Goal: Task Accomplishment & Management: Complete application form

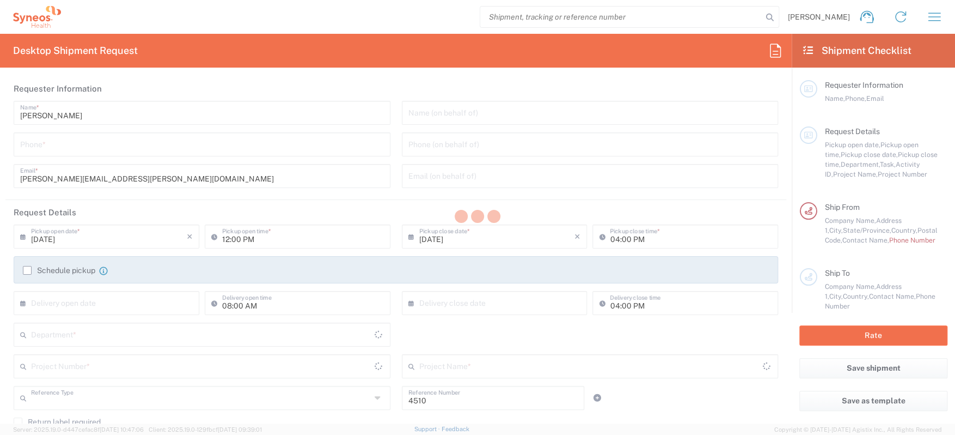
type input "Department"
type input "[GEOGRAPHIC_DATA]"
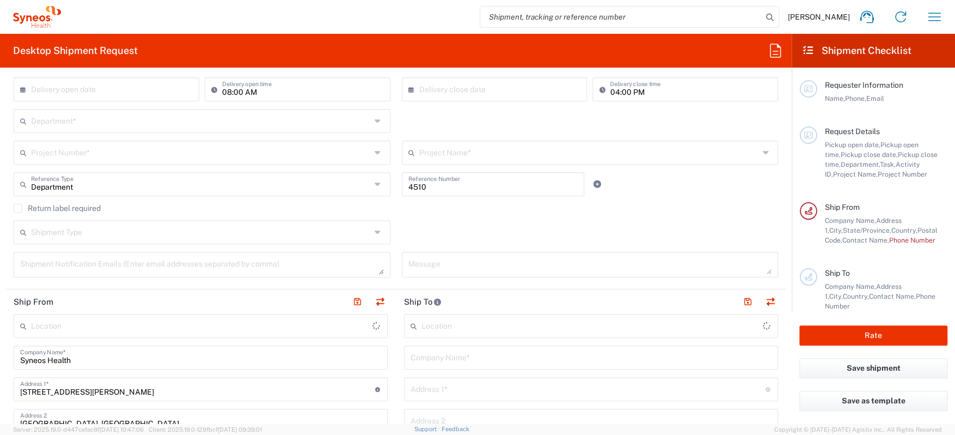
type input "INC Research Clin Svcs [GEOGRAPHIC_DATA]"
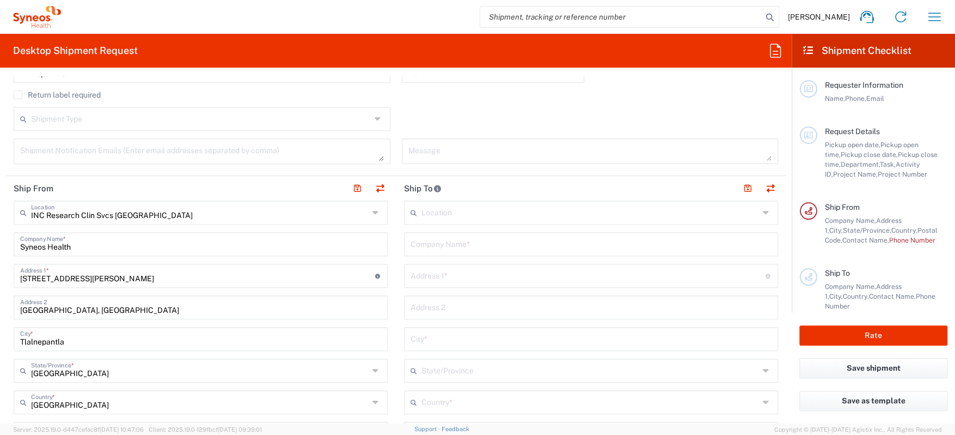
scroll to position [381, 0]
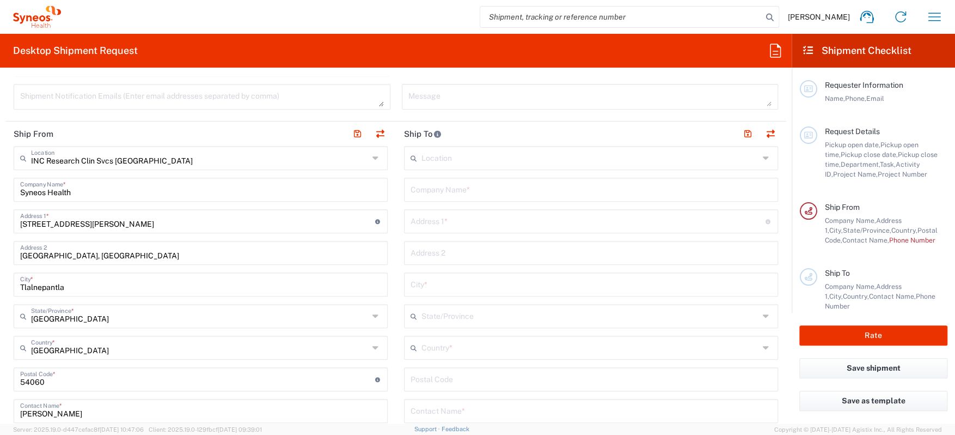
click at [443, 159] on input "text" at bounding box center [591, 157] width 338 height 19
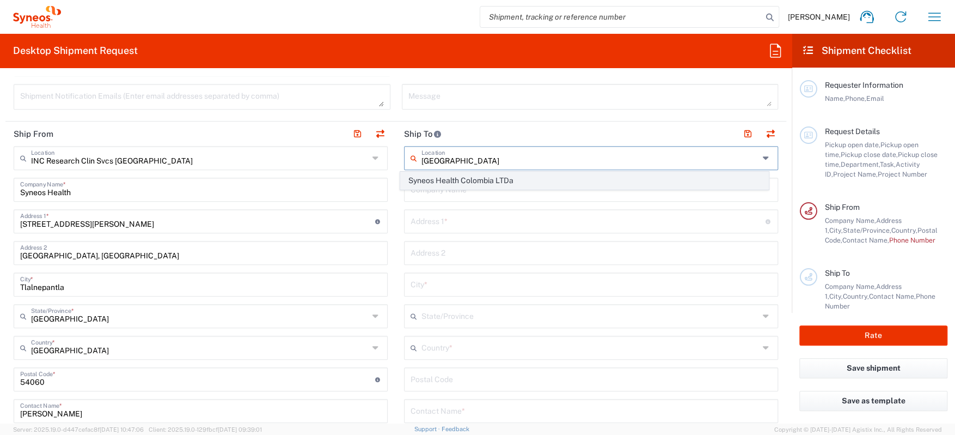
click at [460, 179] on span "Syneos Health Colombia LTDa" at bounding box center [585, 180] width 368 height 17
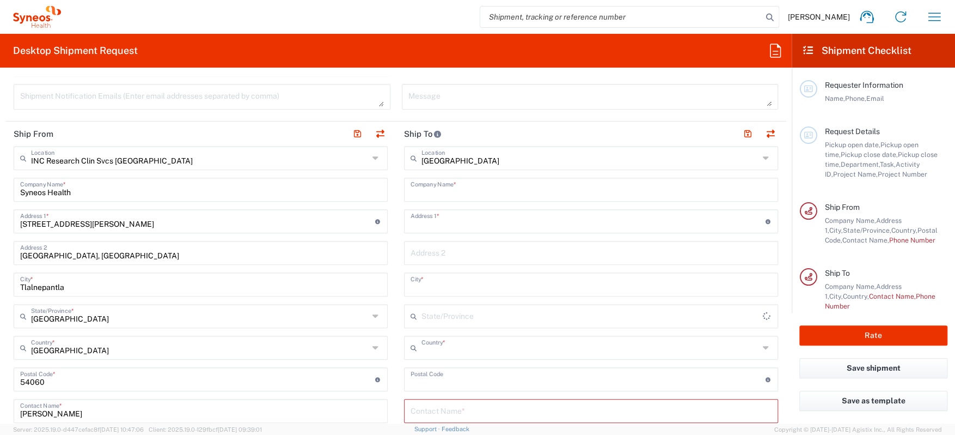
type input "Syneos Health Colombia LTDa"
type input "Avenida Carrera 9 no.113-52"
type input "Bogota"
type input "Colombia"
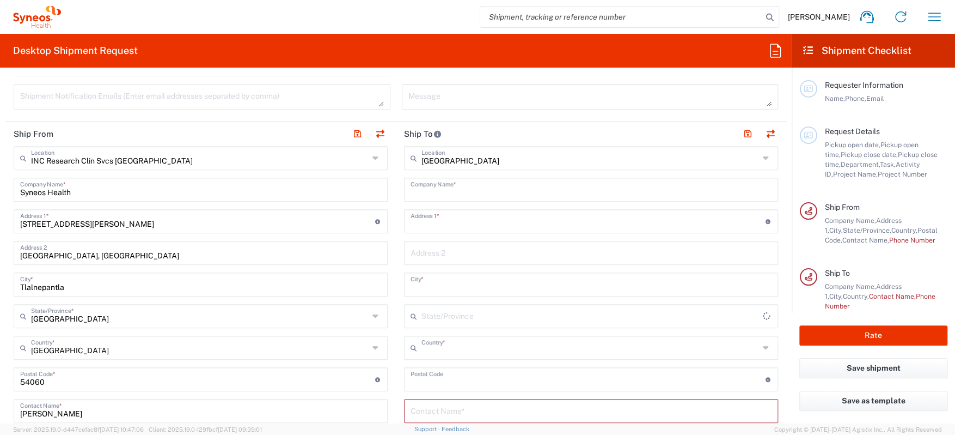
type input "110111"
type input "Sender/Shipper"
type input "Delivery Duty Paid"
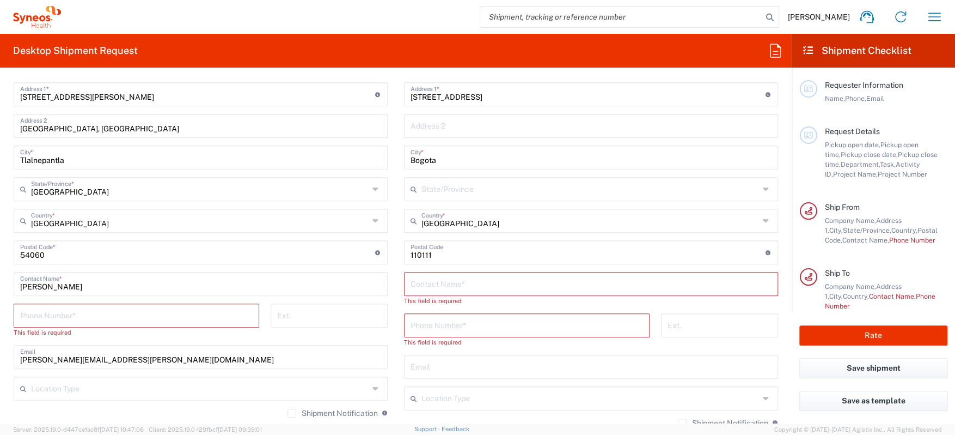
scroll to position [490, 0]
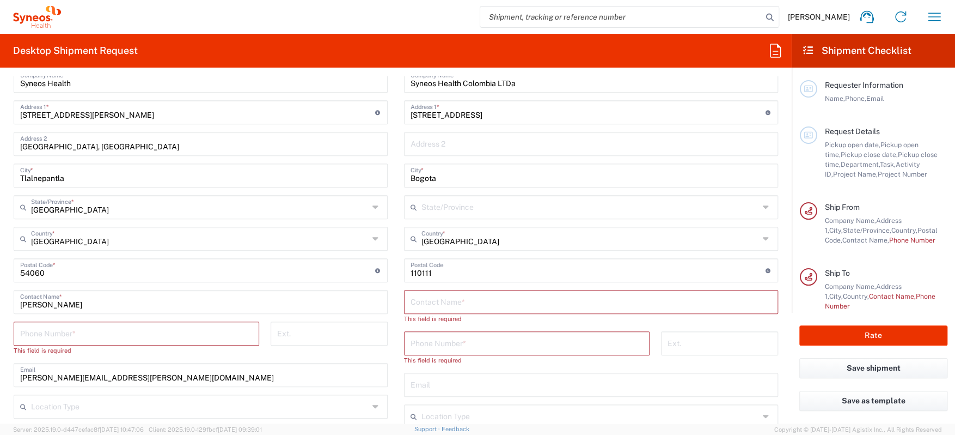
click at [390, 297] on main "INC Research Clin Svcs Mexico Location INC Research Clin Svcs Mexico Addison Wh…" at bounding box center [200, 286] width 391 height 499
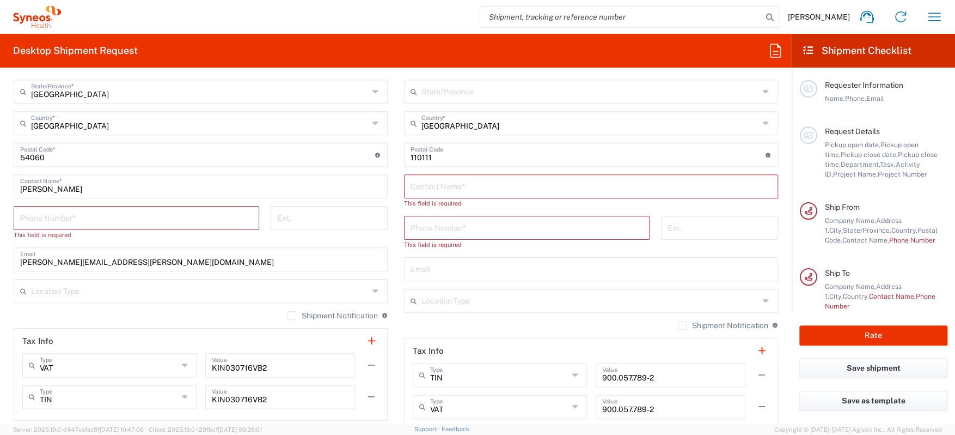
scroll to position [388, 0]
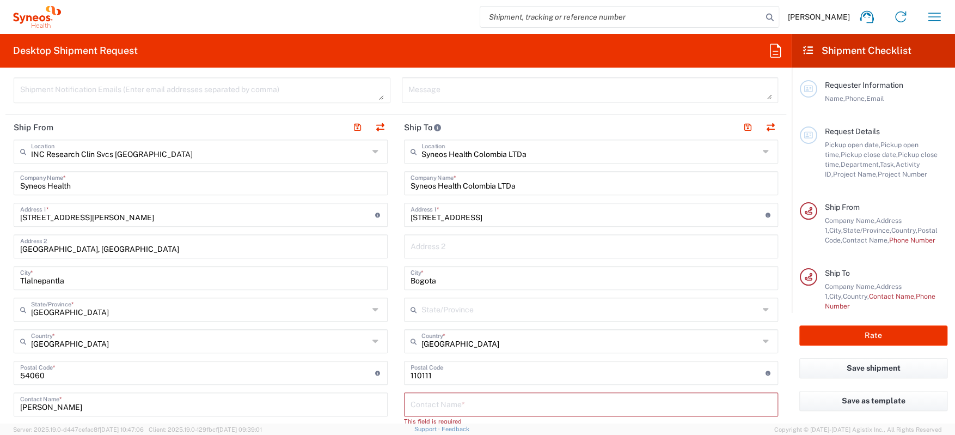
click at [445, 310] on input "text" at bounding box center [591, 308] width 338 height 19
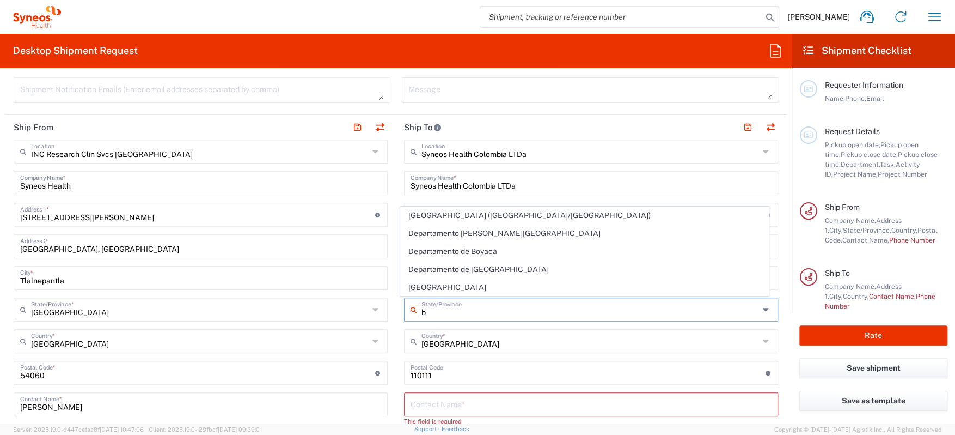
type input "b"
click at [501, 287] on span "Distrito Capital de Bogotá" at bounding box center [585, 287] width 368 height 17
type input "Distrito Capital de Bogotá"
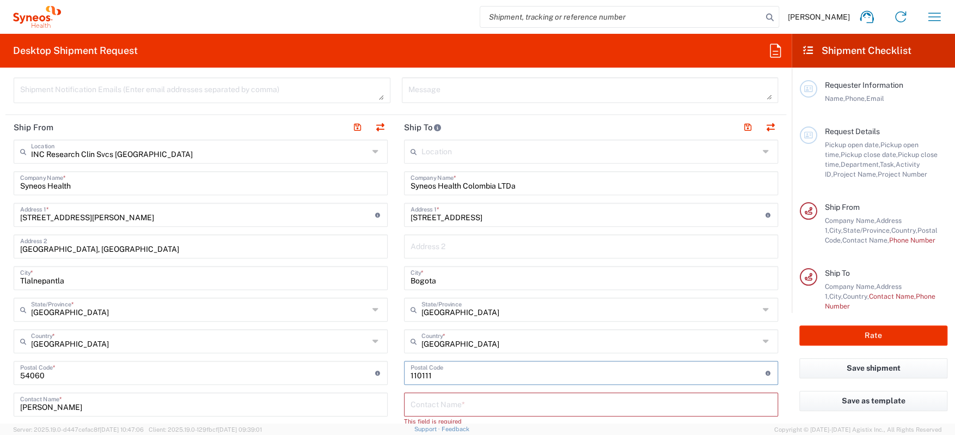
drag, startPoint x: 442, startPoint y: 375, endPoint x: 400, endPoint y: 373, distance: 42.0
click at [404, 373] on div "Postal Code Enter Postal Code here" at bounding box center [591, 373] width 374 height 24
click at [604, 215] on input "Avenida Carrera 9 no.113-52" at bounding box center [588, 213] width 355 height 19
paste input "fc 1102 Edificio Torres Unidas"
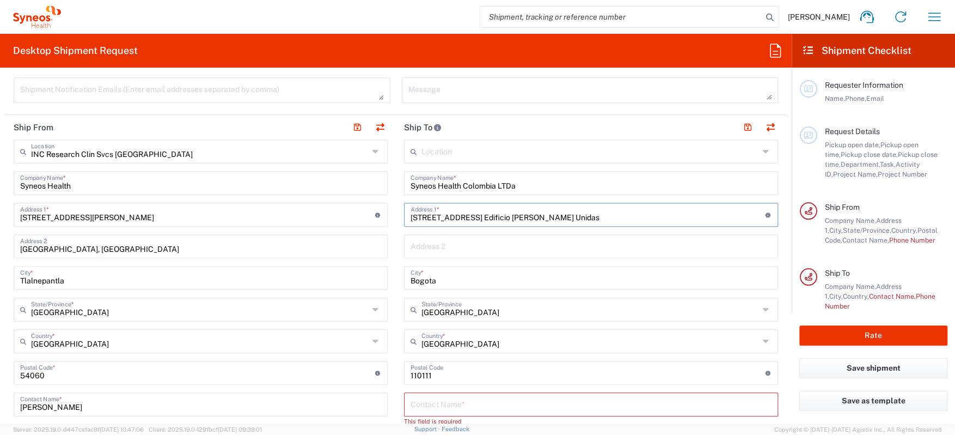
click at [604, 215] on input "Avenida Carrera 9 no.113-52 fc 1102 Edificio Torres Unidas" at bounding box center [588, 213] width 355 height 19
click at [537, 222] on input "Avenida Carrera 9 no.113-52 fc 1102 Edificio Torres Unidas" at bounding box center [588, 213] width 355 height 19
click at [507, 217] on input "Avenida Carrera 9 no.113-52 fc 1102 Edificio Torres Unidas" at bounding box center [588, 213] width 355 height 19
click at [511, 242] on input "text" at bounding box center [591, 245] width 361 height 19
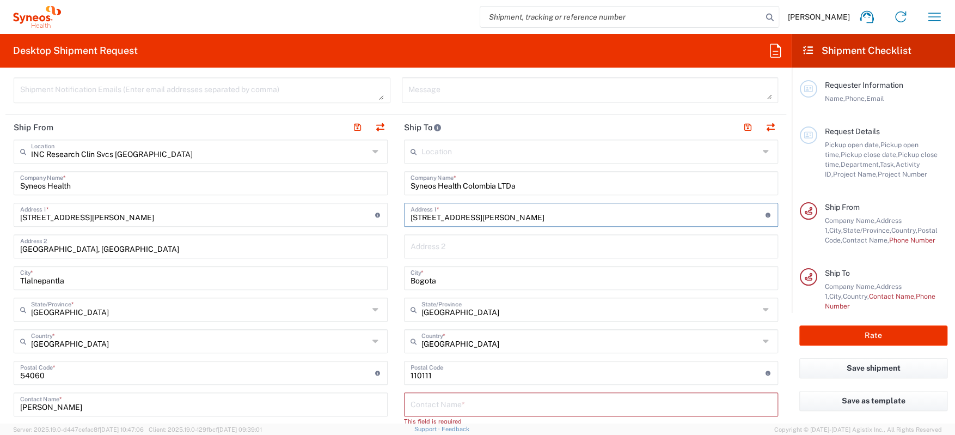
click at [636, 214] on input "Avenida Carrera 9 no.113-52 Ofc 1102 Edificio Torres Unidas" at bounding box center [588, 213] width 355 height 19
type input "Avenida Carrera 9 no.113-52 Ofc 1102 Edificio Torres Unidas II"
